Goal: Use online tool/utility: Utilize a website feature to perform a specific function

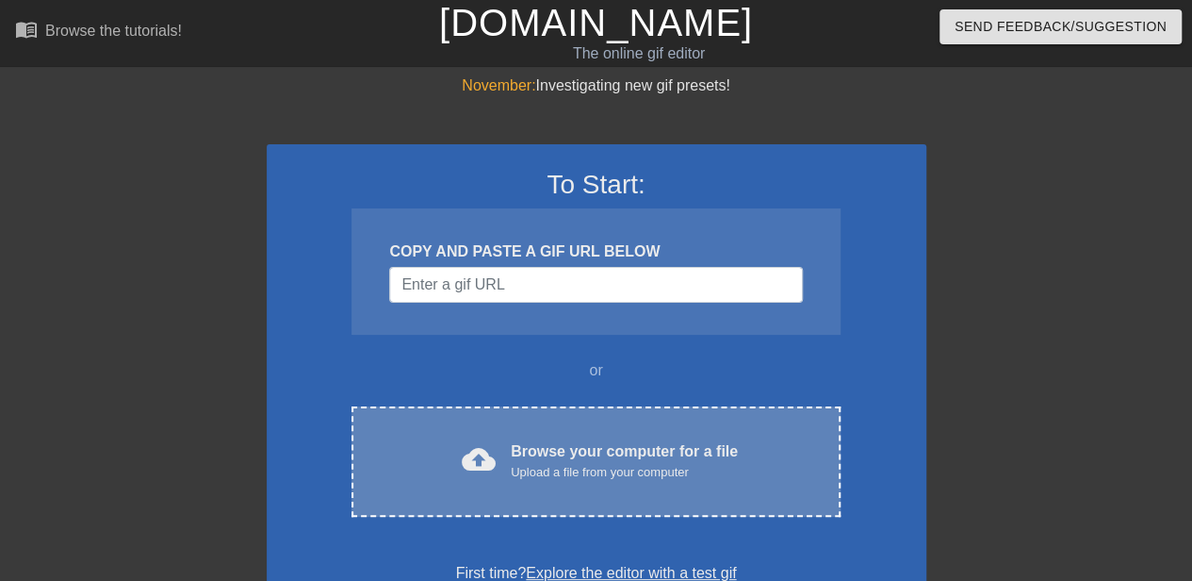
click at [562, 446] on div "Browse your computer for a file Upload a file from your computer" at bounding box center [624, 460] width 227 height 41
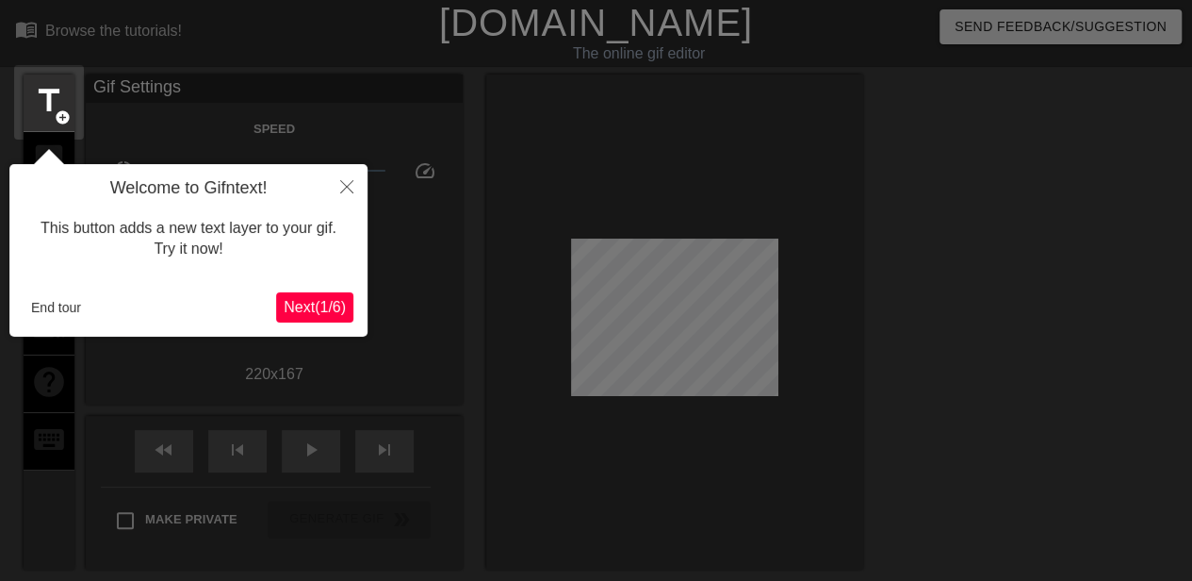
scroll to position [46, 0]
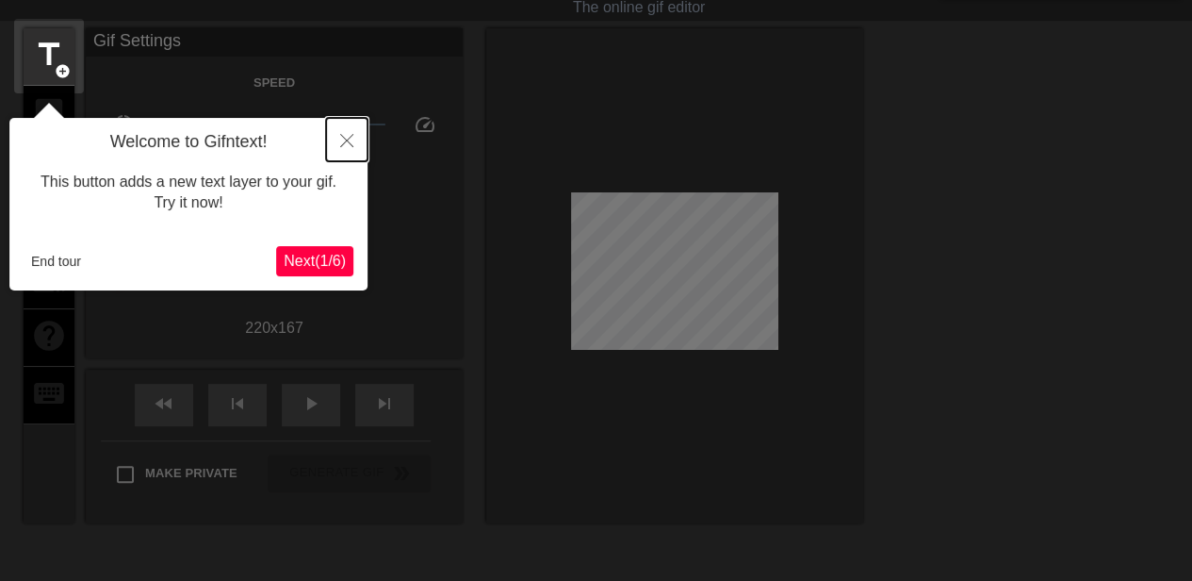
click at [345, 144] on icon "Close" at bounding box center [346, 140] width 13 height 13
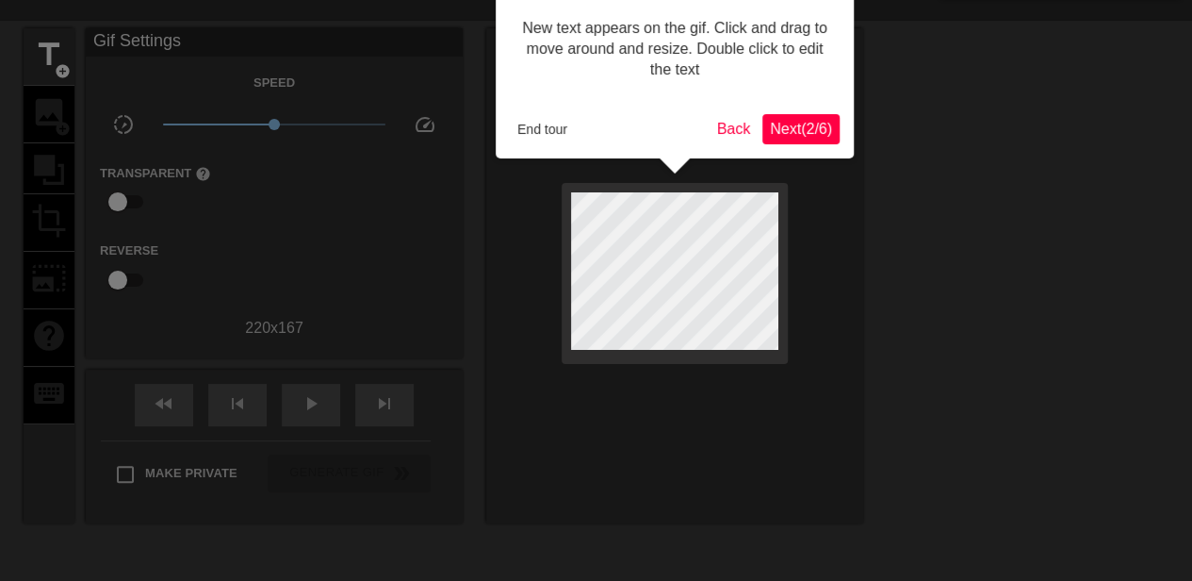
scroll to position [0, 0]
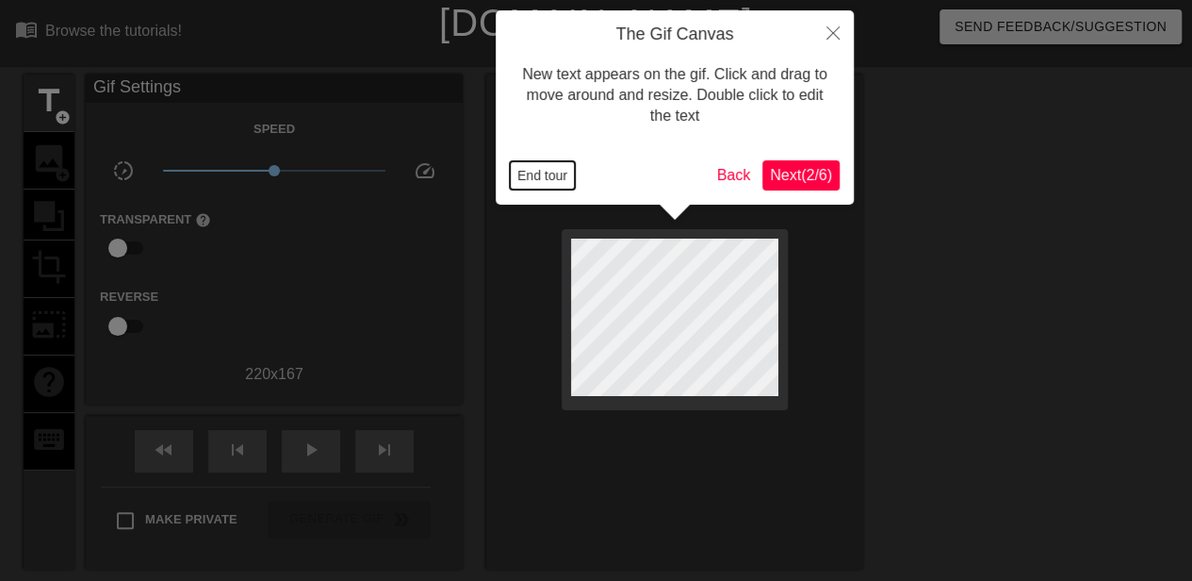
click at [515, 172] on button "End tour" at bounding box center [542, 175] width 65 height 28
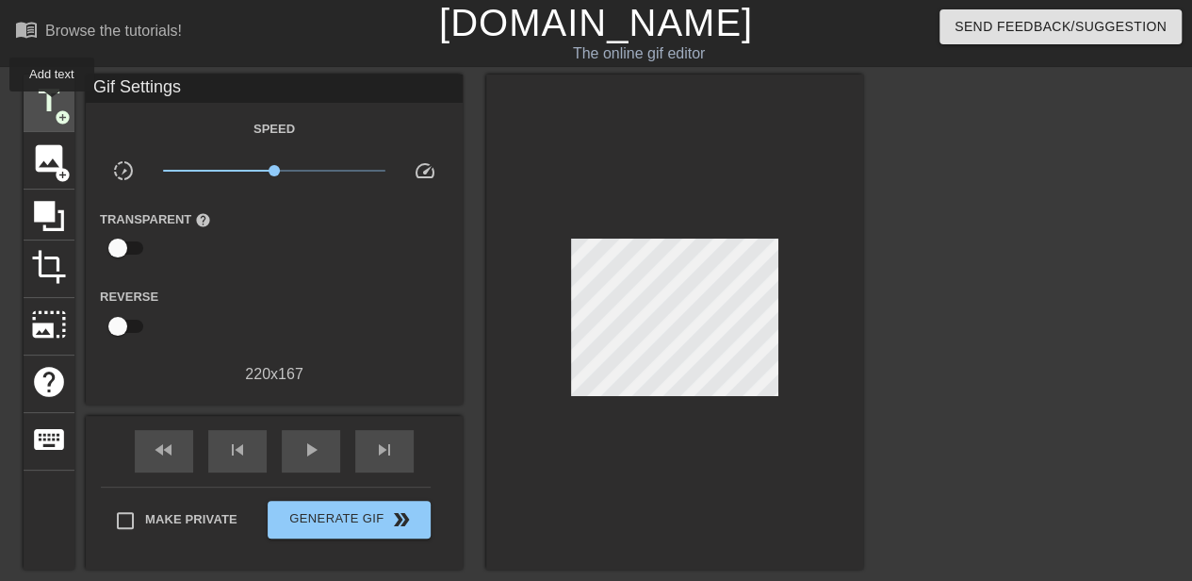
click at [52, 105] on span "title" at bounding box center [49, 101] width 36 height 36
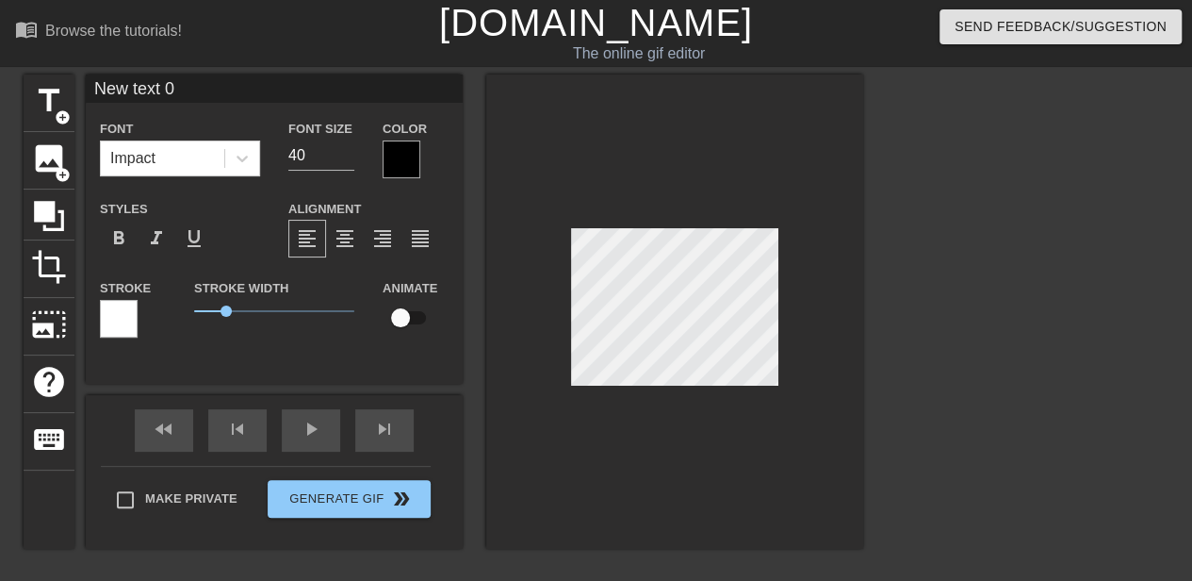
scroll to position [3, 2]
type input "S"
type textarea "S"
type input "SA"
type textarea "SA"
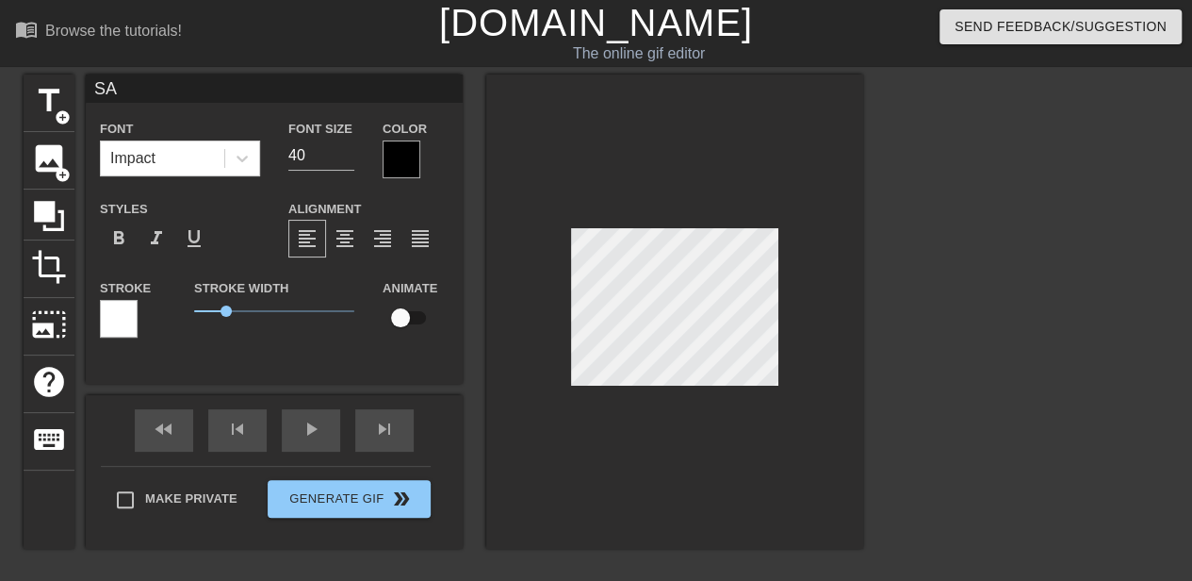
type input "[PERSON_NAME]"
type textarea "[PERSON_NAME]"
type input "SALE"
type textarea "SALE"
type input "SALES"
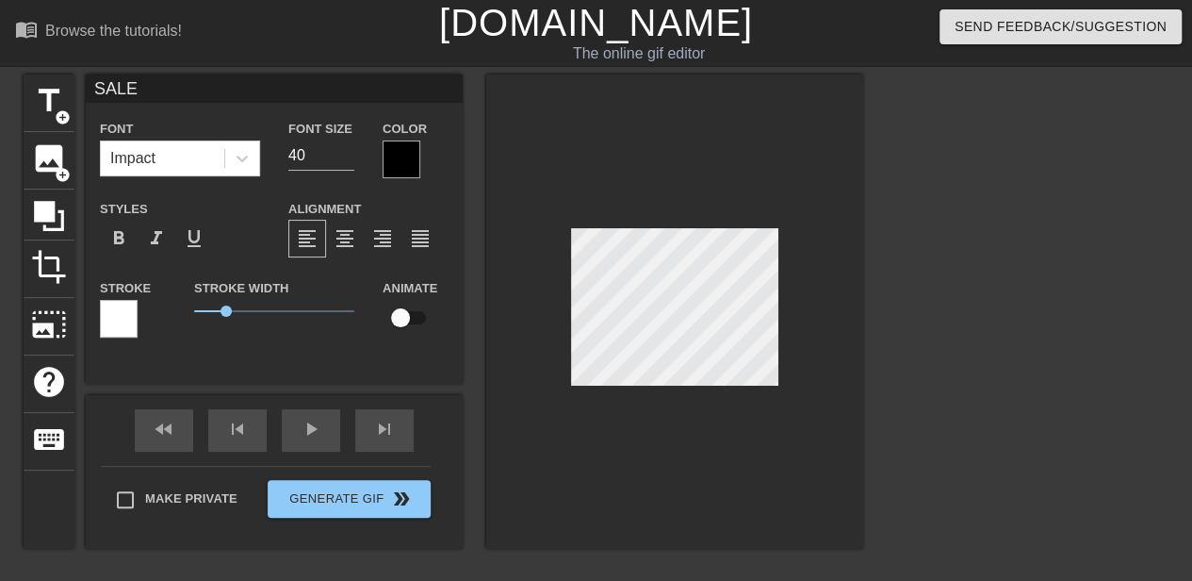
type textarea "SALES"
type input "SALES"
type textarea "SALES"
type input "SALES I"
type textarea "SALES I"
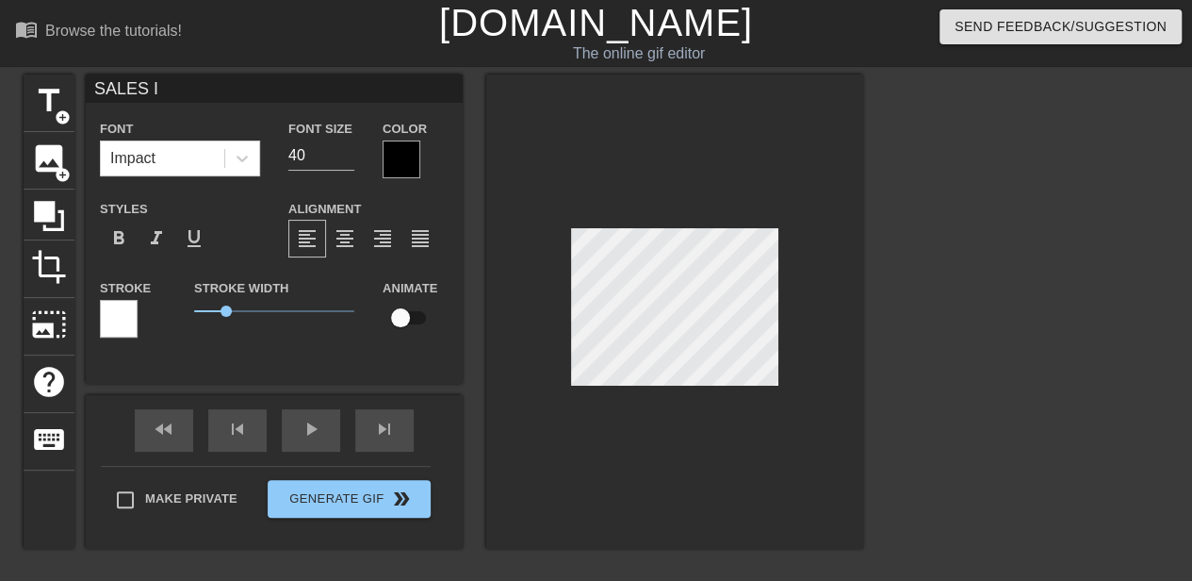
type input "SALES IS"
type textarea "SALES IS"
type input "SALES IS"
type textarea "SALES IS"
type input "SALES IS S"
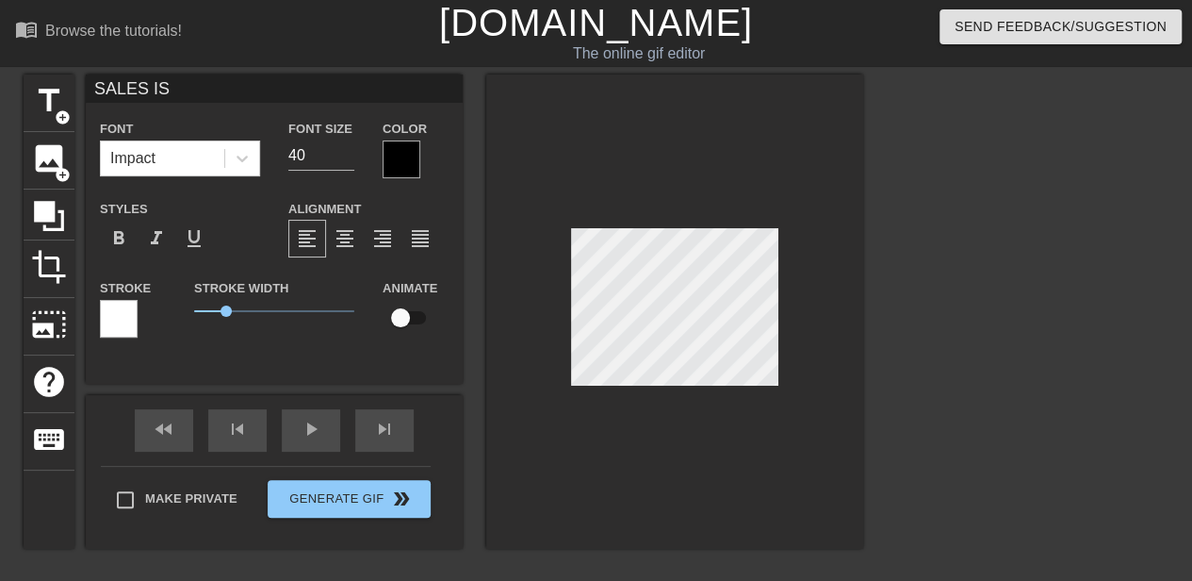
type textarea "SALES IS S"
type input "SALES IS SA"
type textarea "SALES IS [PERSON_NAME]"
type input "SALES IS SALE"
type textarea "SALES IS SALE"
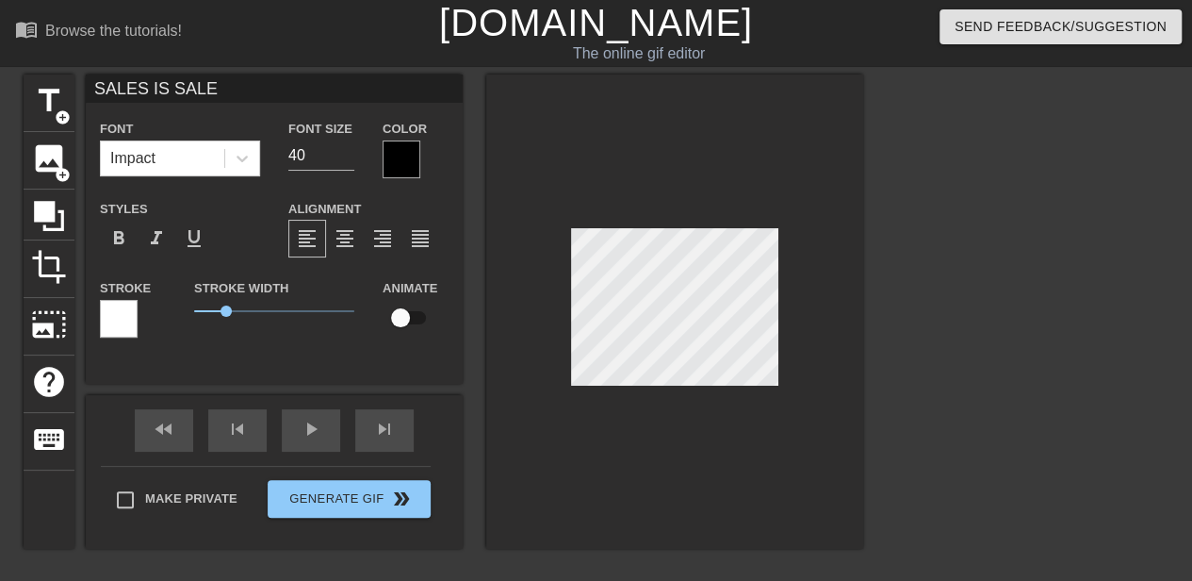
type input "SALES IS SALES"
type textarea "SALES IS SALES"
type input "SALES IS SALES!"
type textarea "SALES IS SALES!"
type input "SALES IS SALES!!"
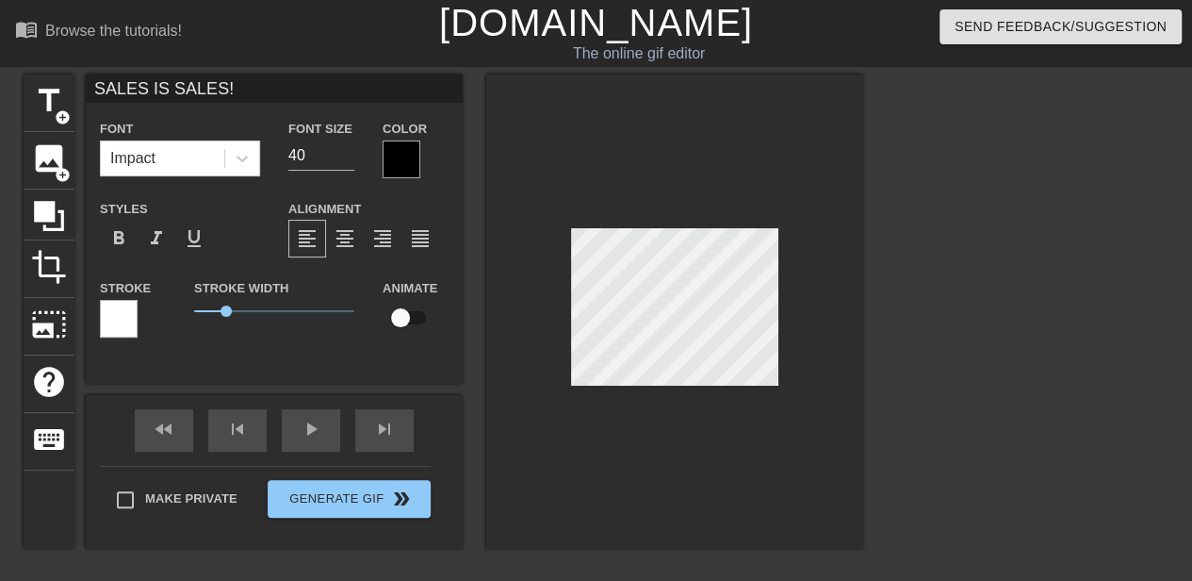
type textarea "SALES IS SALES!!"
type input "SALES IS SALES!!!"
type textarea "SALES IS SALES!!!"
type input "SALES IS SALES!!!!"
type textarea "SALES IS SALES!!!!"
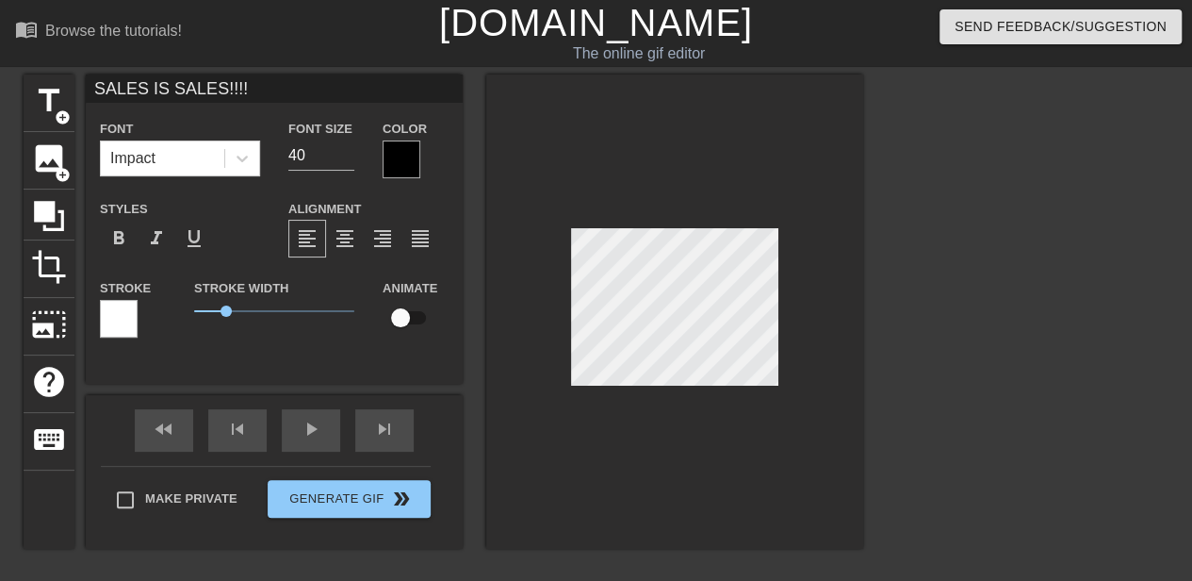
type input "SALES IS SALES!!!!!"
type textarea "SALES IS SALES!!!!!"
type input "SALES IS SALES!!!!!!"
type textarea "SALES IS SALES!!!!!!"
type input "SALES IS SALES!!!!!!!"
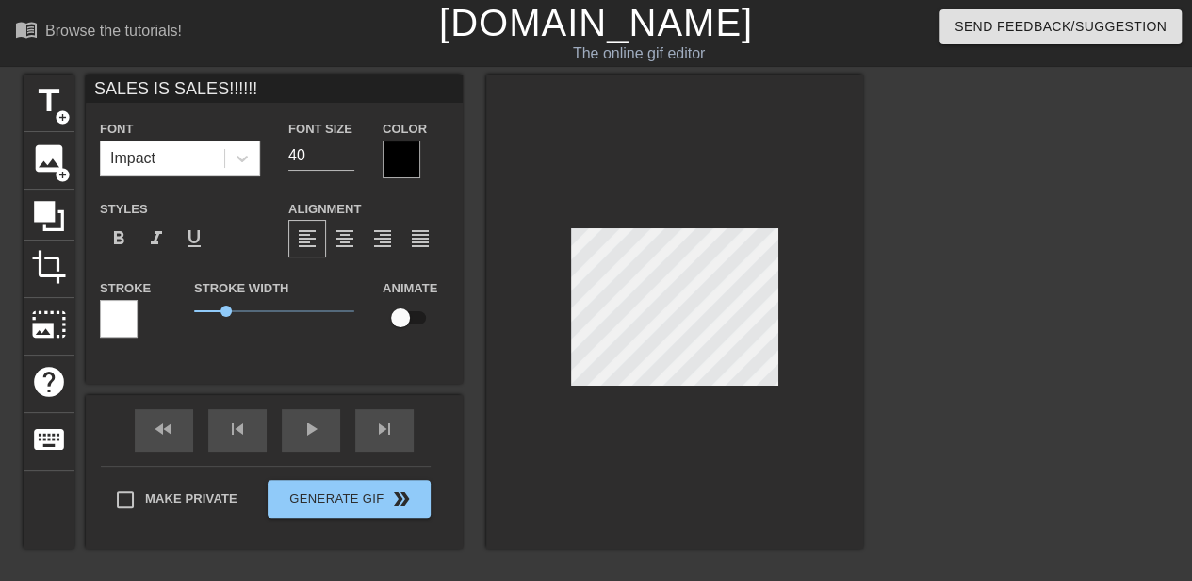
type textarea "SALES IS SALES!!!!!!!"
type input "SALES IS SALES!!!!!!!!"
type textarea "SALES IS SALES!!!!!!!!"
type input "SALES IS SALES!!!!!!!!!"
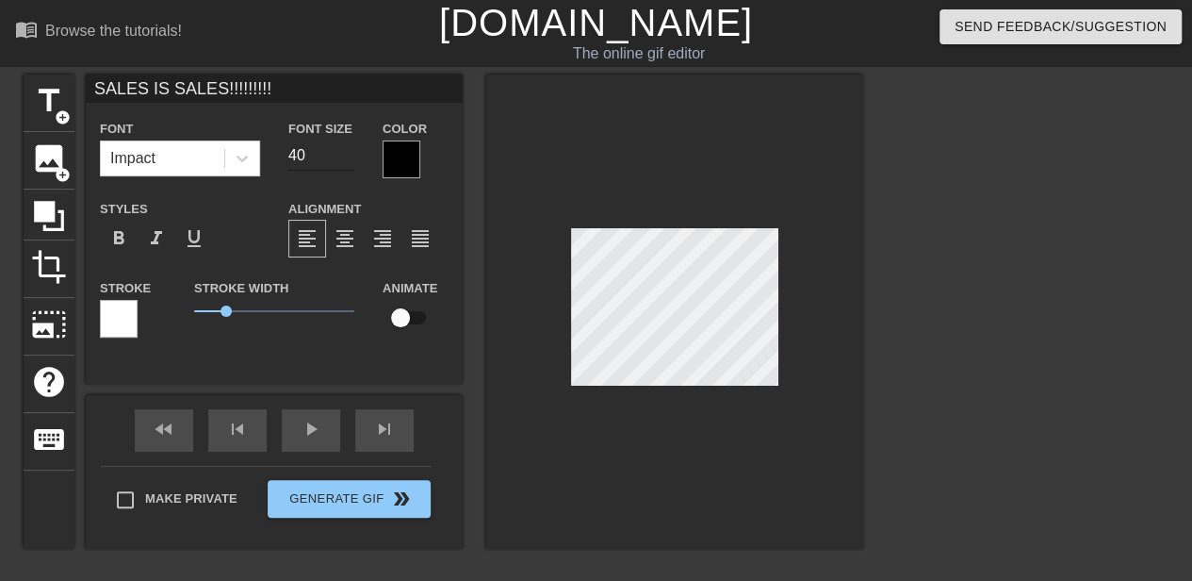
type textarea "SALES IS SALES!!!!!!!!!"
drag, startPoint x: 318, startPoint y: 155, endPoint x: 292, endPoint y: 154, distance: 25.5
click at [292, 154] on input "40" at bounding box center [321, 155] width 66 height 30
type input "4"
type input "3"
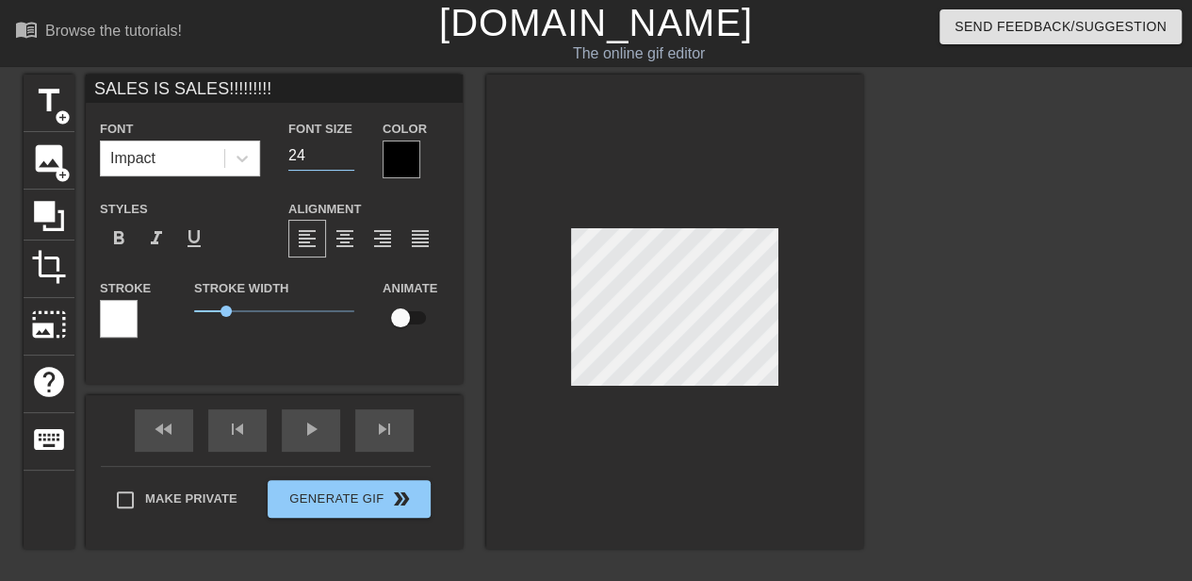
type input "24"
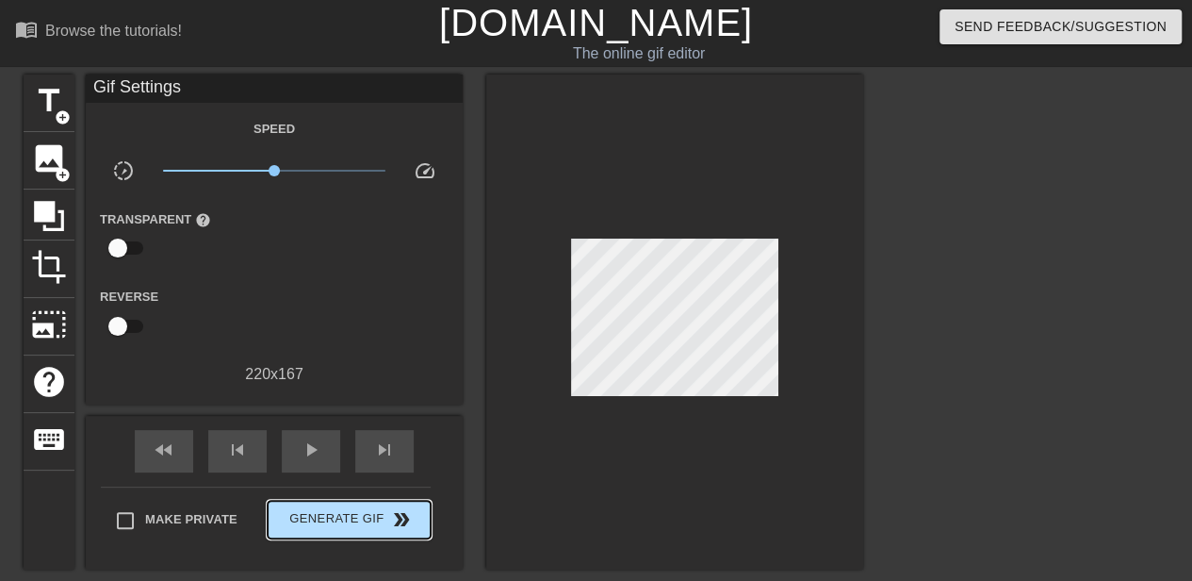
click at [330, 498] on div "Make Private Generate Gif double_arrow" at bounding box center [266, 523] width 330 height 74
click at [343, 513] on span "Generate Gif double_arrow" at bounding box center [349, 519] width 148 height 23
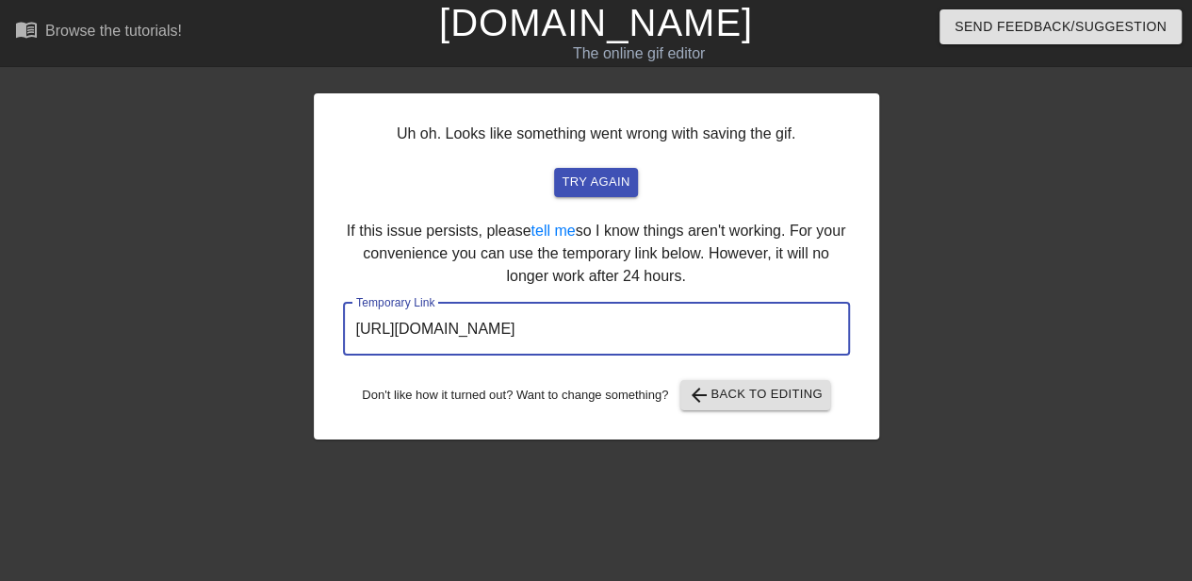
drag, startPoint x: 752, startPoint y: 334, endPoint x: 307, endPoint y: 340, distance: 444.9
click at [307, 340] on div "Uh oh. Looks like something went wrong with saving the gif. try again If this i…" at bounding box center [596, 356] width 1192 height 565
